Goal: Task Accomplishment & Management: Manage account settings

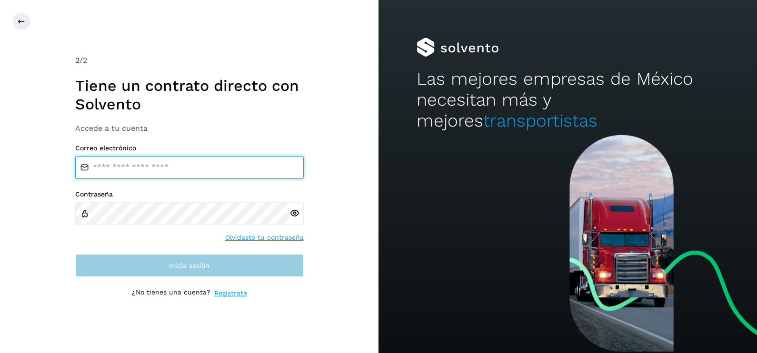
type input "**********"
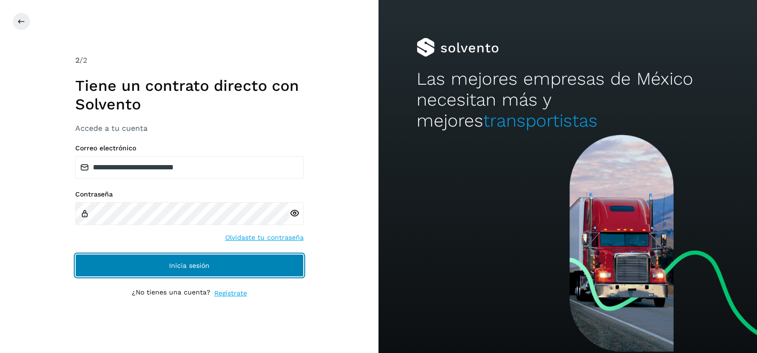
click at [252, 265] on button "Inicia sesión" at bounding box center [189, 265] width 228 height 23
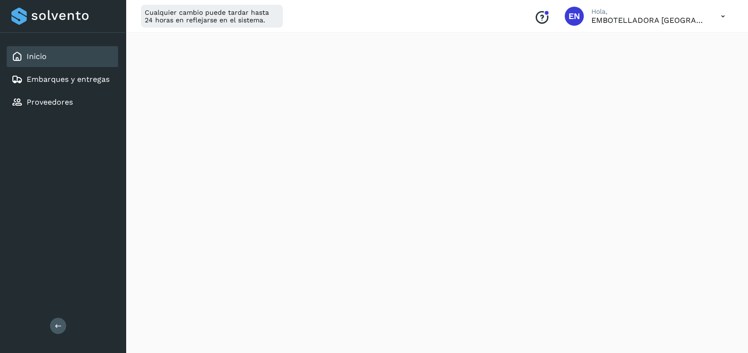
scroll to position [1102, 0]
drag, startPoint x: 746, startPoint y: 61, endPoint x: 752, endPoint y: 64, distance: 6.8
click at [741, 93] on div "Resumen operativo" at bounding box center [437, 288] width 622 height 1426
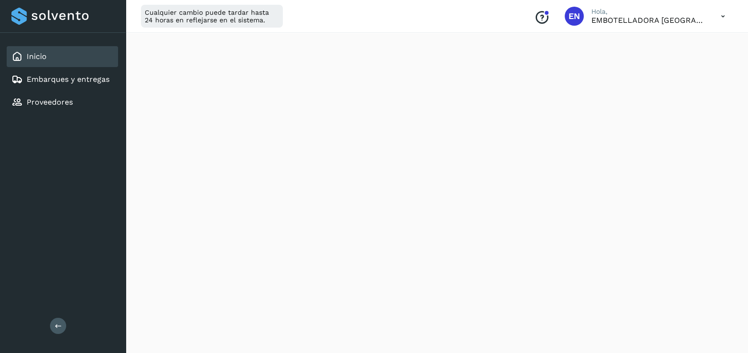
scroll to position [1102, 0]
